Goal: Obtain resource: Download file/media

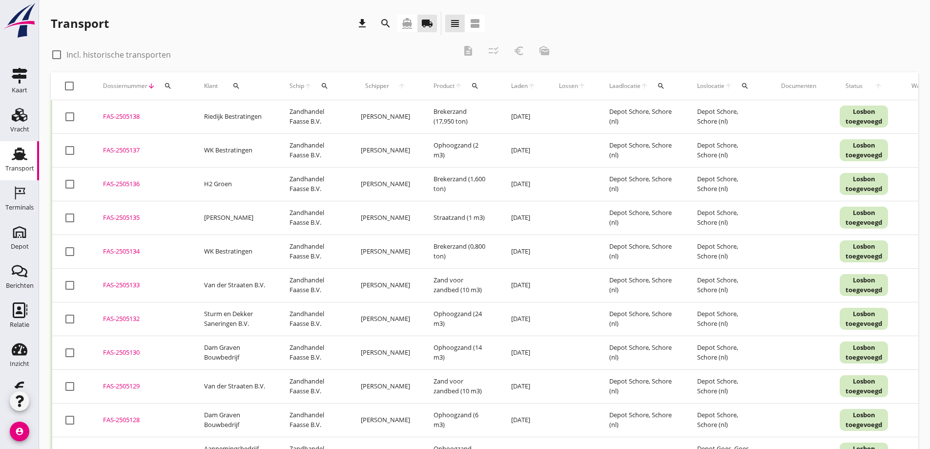
click at [237, 84] on icon "search" at bounding box center [236, 86] width 8 height 8
click at [240, 117] on input "Zoeken op opdrachtgever..." at bounding box center [277, 114] width 102 height 16
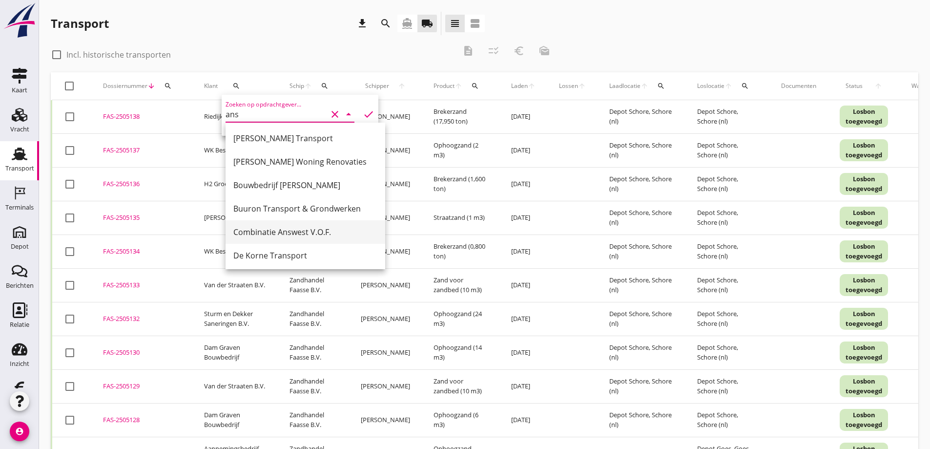
click at [262, 229] on div "Combinatie Answest V.O.F." at bounding box center [305, 232] width 144 height 12
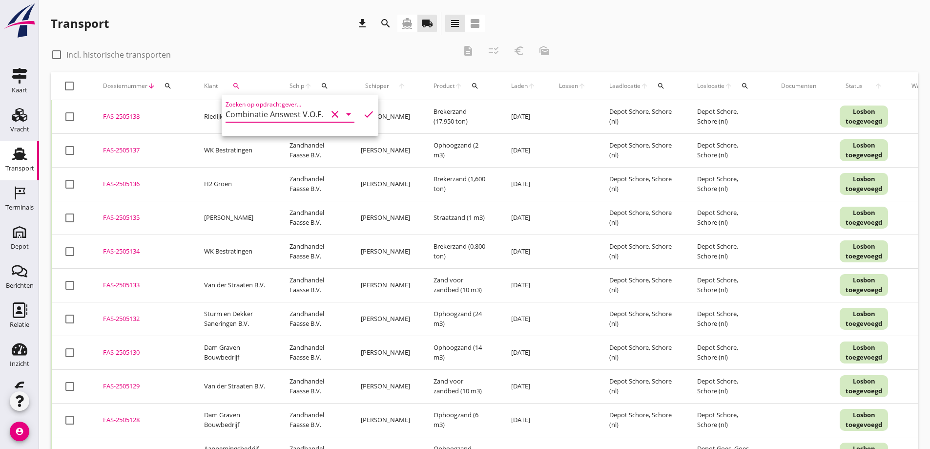
type input "Combinatie Answest V.O.F."
click at [363, 114] on icon "check" at bounding box center [369, 114] width 12 height 12
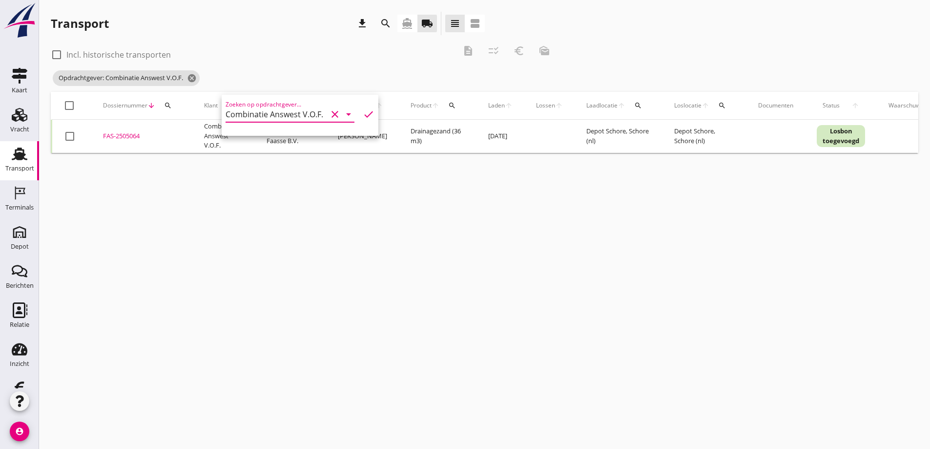
click at [230, 249] on div "cancel You are impersonating another user. Transport download search directions…" at bounding box center [484, 224] width 891 height 449
click at [73, 136] on div at bounding box center [70, 136] width 17 height 17
checkbox input "true"
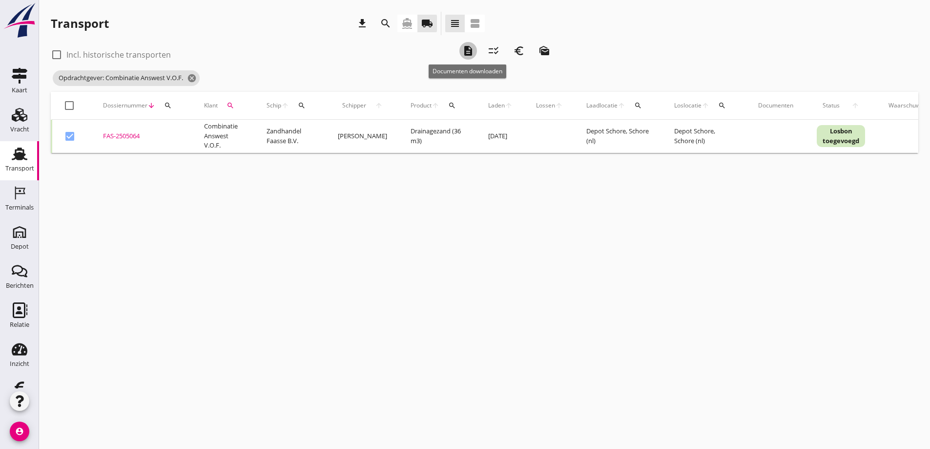
click at [469, 49] on icon "description" at bounding box center [468, 51] width 12 height 12
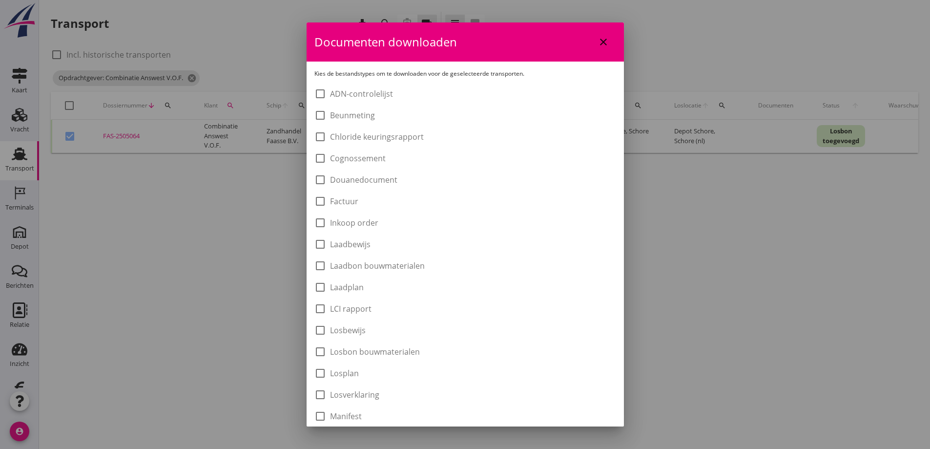
click at [334, 266] on label "Laadbon bouwmaterialen" at bounding box center [377, 266] width 95 height 10
checkbox input "true"
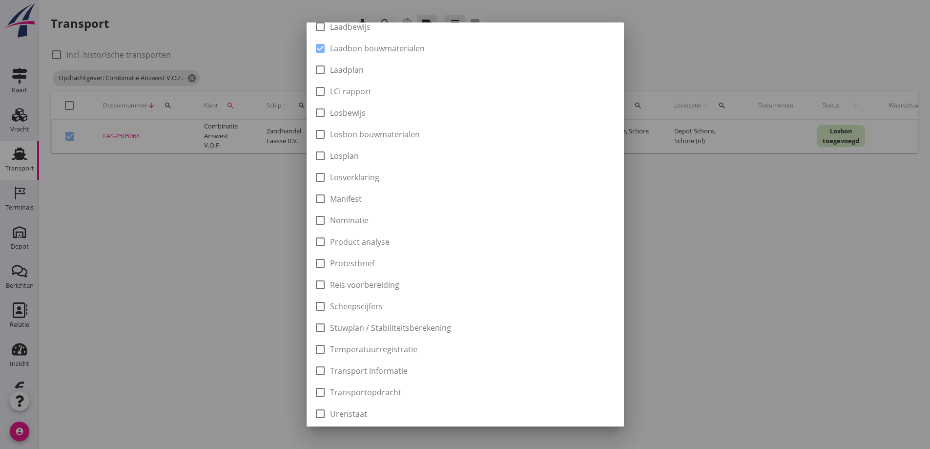
scroll to position [273, 0]
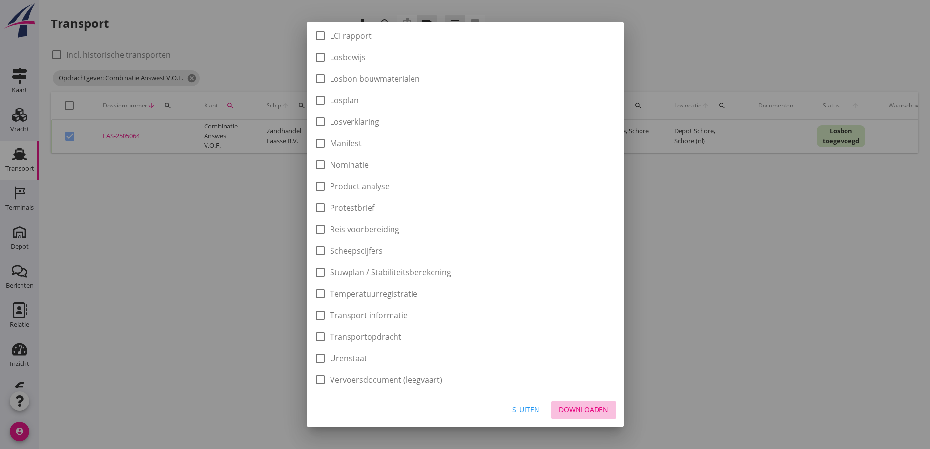
click at [570, 409] on div "Downloaden" at bounding box center [583, 409] width 49 height 10
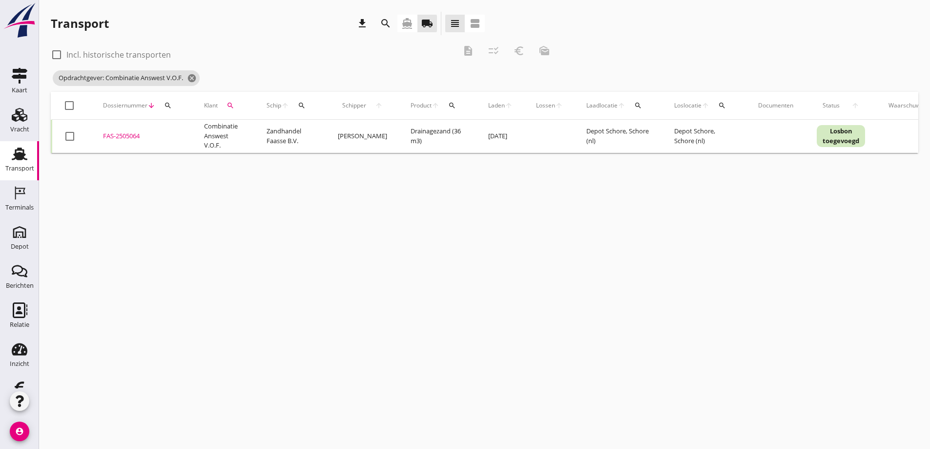
checkbox input "false"
click at [193, 79] on icon "cancel" at bounding box center [192, 78] width 10 height 10
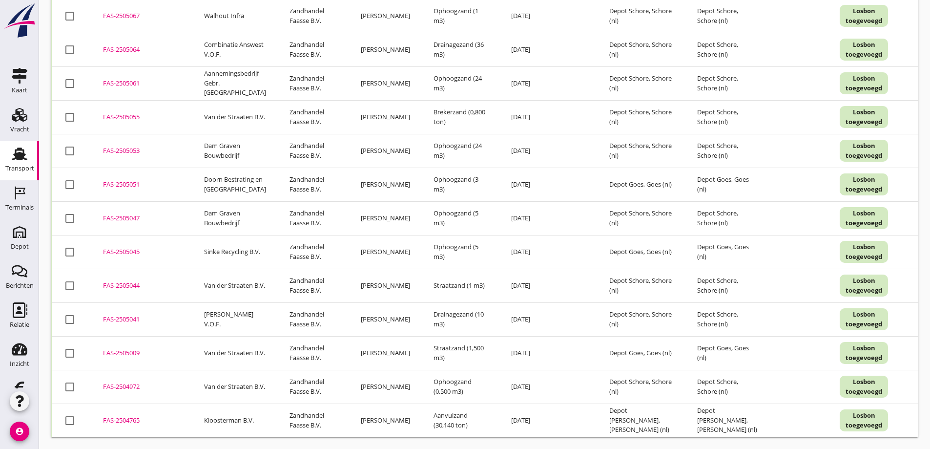
scroll to position [1017, 0]
click at [125, 415] on div "FAS-2504765" at bounding box center [142, 420] width 78 height 10
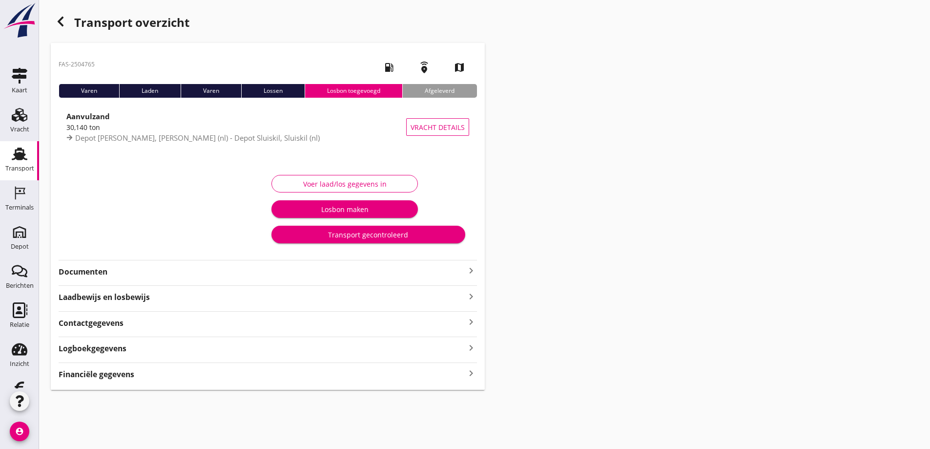
click at [140, 376] on div "Financiële gegevens keyboard_arrow_right" at bounding box center [268, 373] width 418 height 13
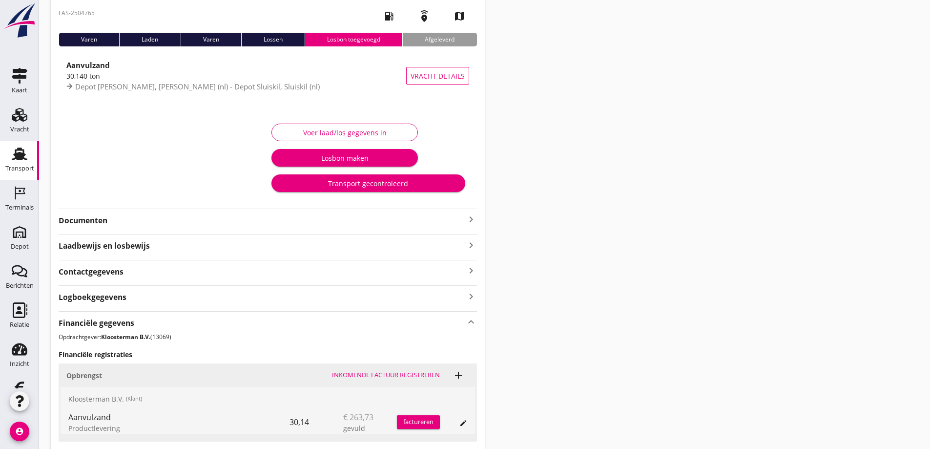
scroll to position [160, 0]
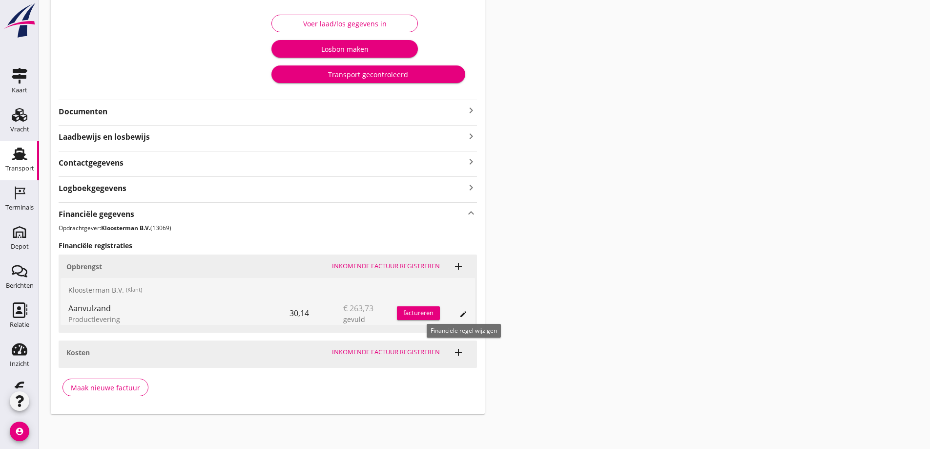
click at [461, 313] on icon "edit" at bounding box center [463, 314] width 8 height 8
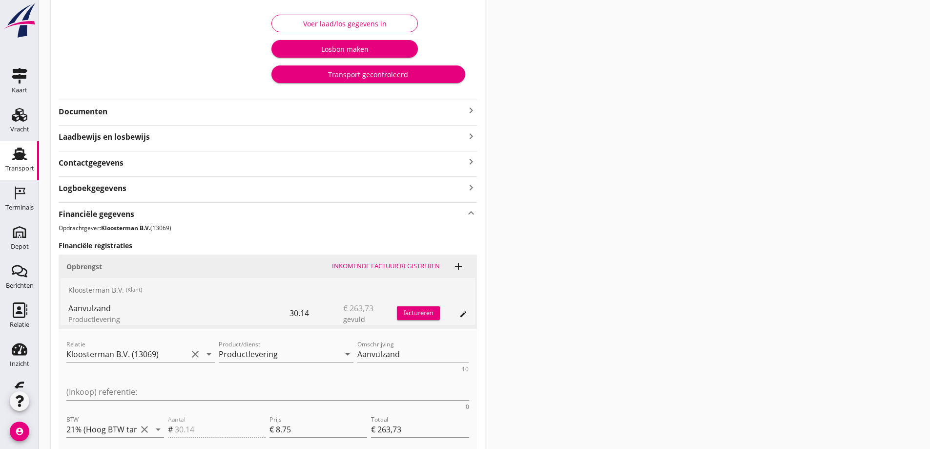
click at [594, 331] on div "Transport overzicht FAS-2504765 local_gas_station emergency_share map Varen Lad…" at bounding box center [484, 221] width 891 height 762
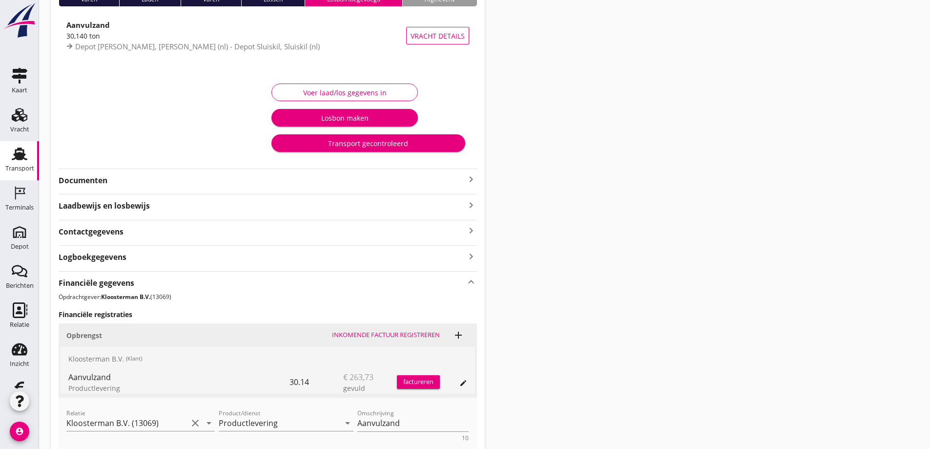
scroll to position [0, 0]
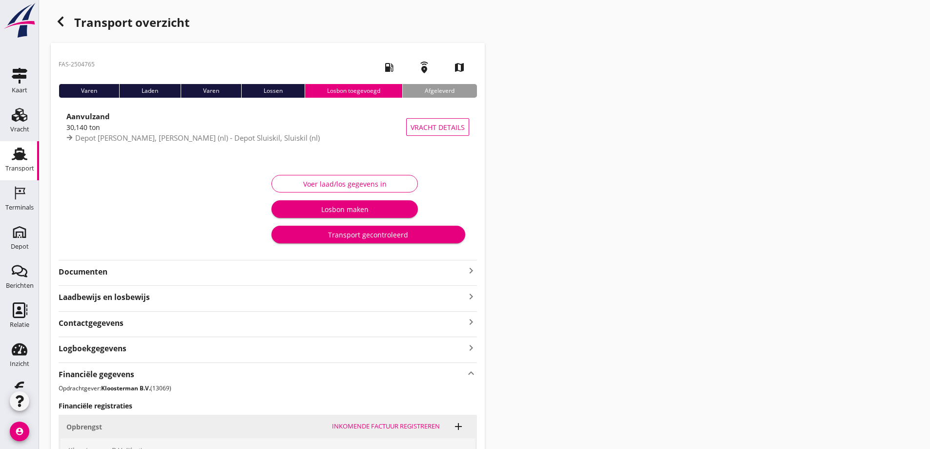
click at [62, 22] on icon "button" at bounding box center [61, 22] width 12 height 12
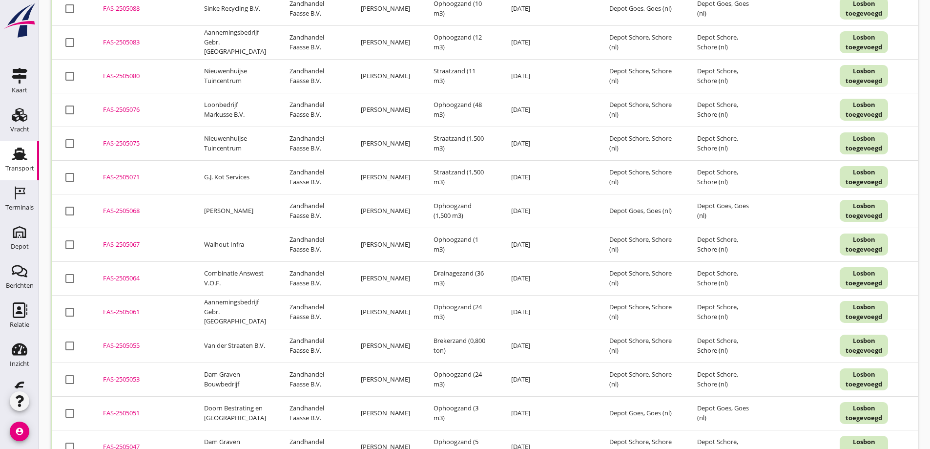
scroll to position [773, 0]
